Goal: Use online tool/utility

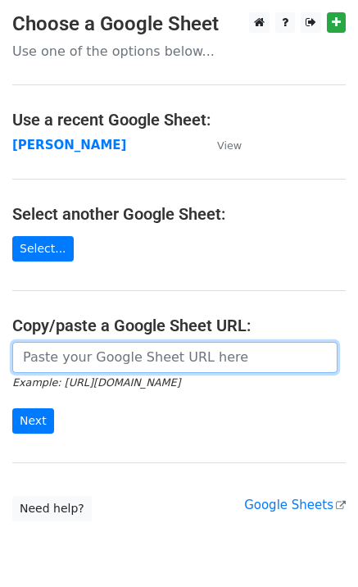
drag, startPoint x: 48, startPoint y: 359, endPoint x: 48, endPoint y: 383, distance: 24.6
click at [48, 359] on input "url" at bounding box center [174, 357] width 325 height 31
paste input "https://docs.google.com/spreadsheets/d/1JEEPwTIo8aHqeghqVj-OjXe1H__jCxcYXWxQf4j…"
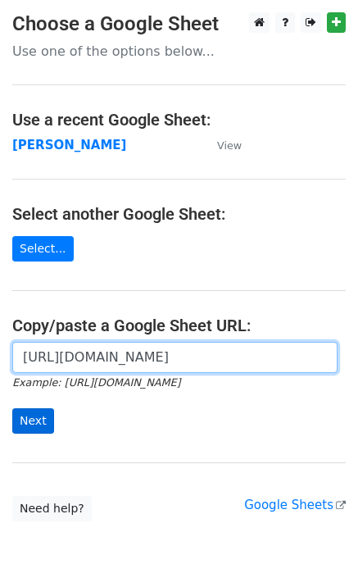
scroll to position [0, 349]
type input "https://docs.google.com/spreadsheets/d/1JEEPwTIo8aHqeghqVj-OjXe1H__jCxcYXWxQf4j…"
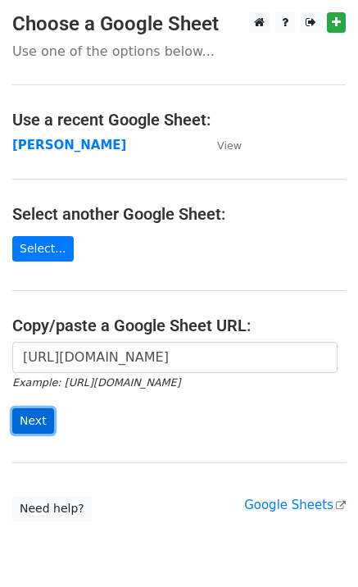
scroll to position [0, 0]
click at [39, 420] on input "Next" at bounding box center [33, 420] width 42 height 25
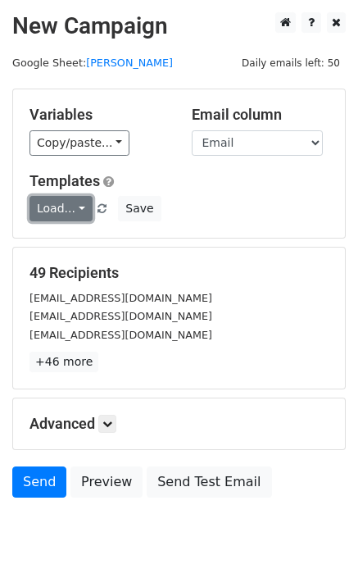
click at [65, 211] on link "Load..." at bounding box center [60, 208] width 63 height 25
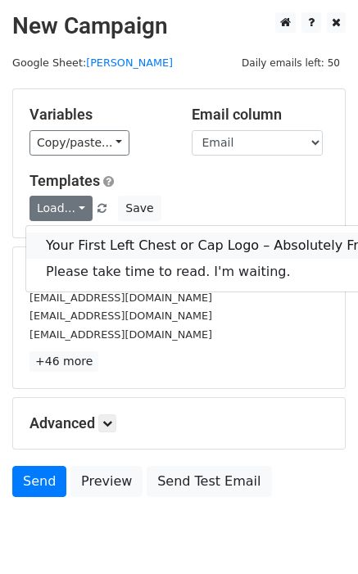
click at [79, 238] on link "Your First Left Chest or Cap Logo – Absolutely Free" at bounding box center [210, 246] width 368 height 26
